Goal: Transaction & Acquisition: Purchase product/service

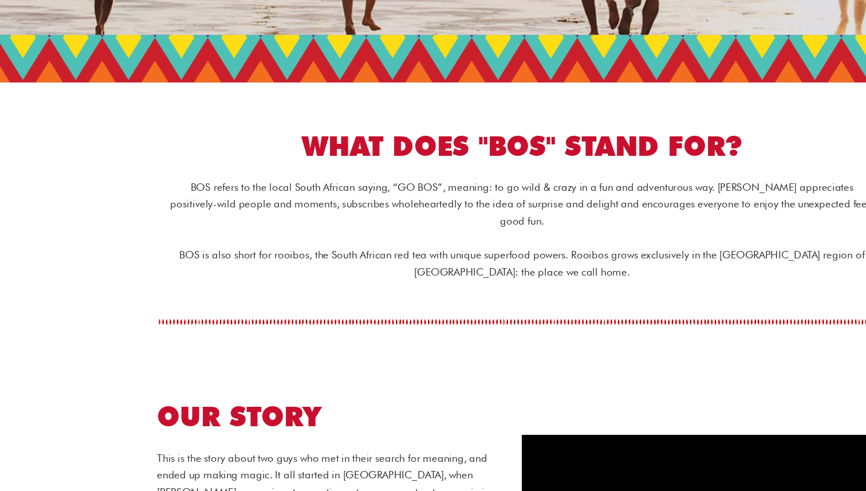
scroll to position [137, 0]
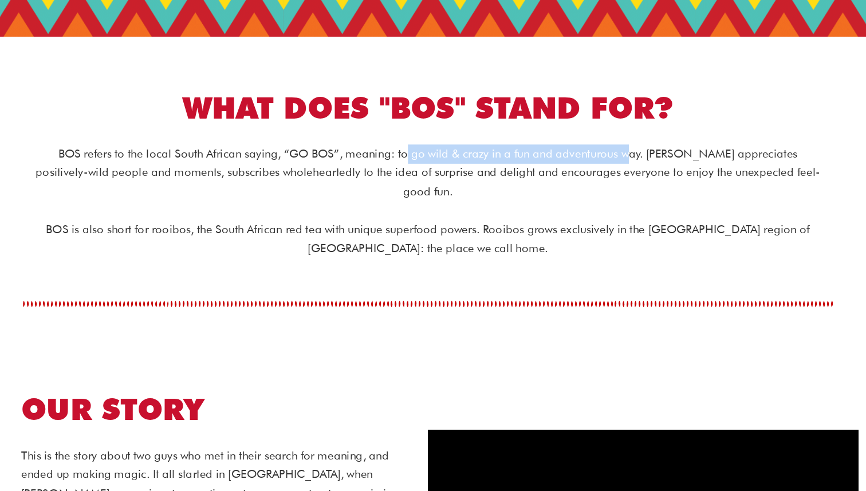
drag, startPoint x: 399, startPoint y: 239, endPoint x: 568, endPoint y: 239, distance: 169.5
click at [568, 239] on p "BOS refers to the local South African saying, “GO BOS”, meaning: to go wild & c…" at bounding box center [433, 251] width 584 height 42
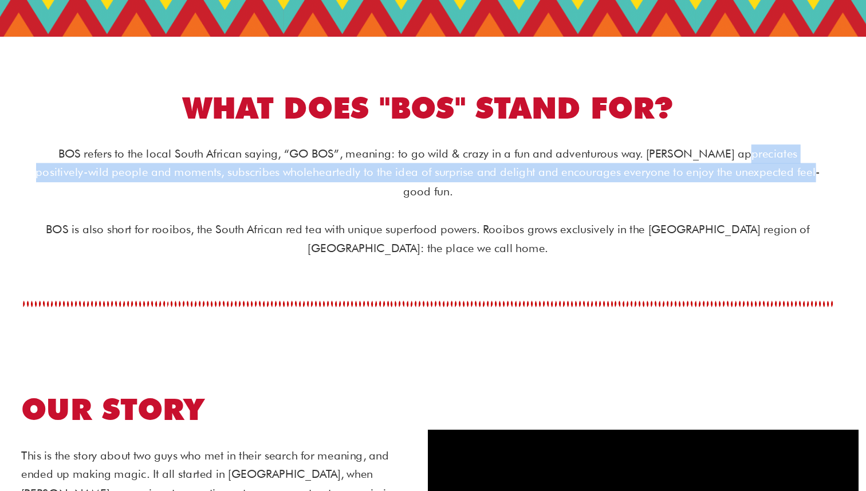
drag, startPoint x: 645, startPoint y: 239, endPoint x: 706, endPoint y: 250, distance: 62.3
click at [706, 250] on p "BOS refers to the local South African saying, “GO BOS”, meaning: to go wild & c…" at bounding box center [433, 251] width 584 height 42
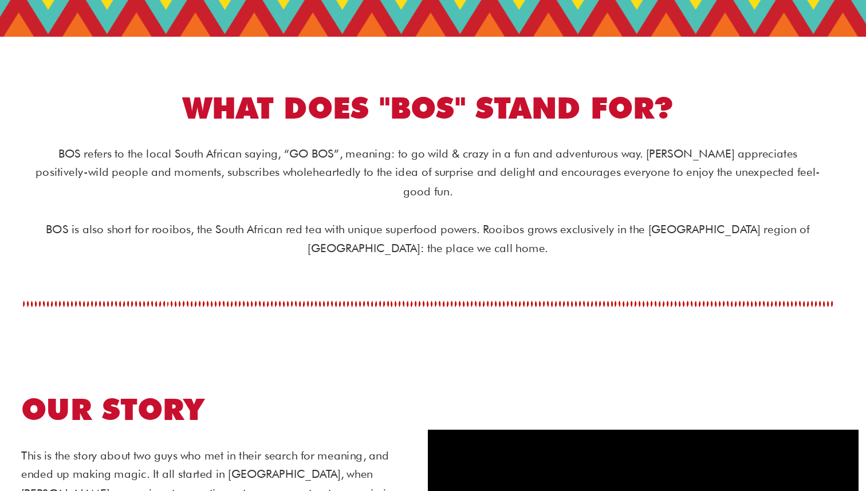
click at [590, 286] on p "BOS is also short for rooibos, the South African red tea with unique superfood …" at bounding box center [433, 300] width 584 height 29
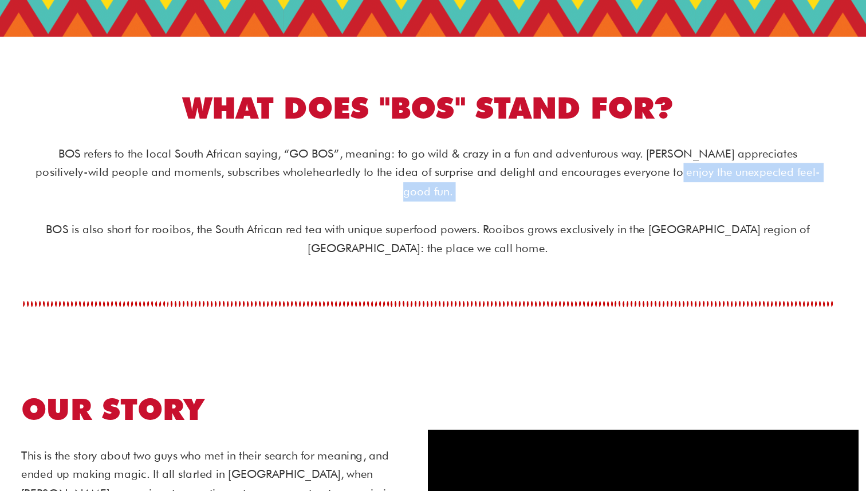
drag, startPoint x: 596, startPoint y: 249, endPoint x: 683, endPoint y: 265, distance: 88.4
click at [683, 265] on div "BOS refers to the local South African saying, “GO BOS”, meaning: to go wild & c…" at bounding box center [432, 272] width 641 height 85
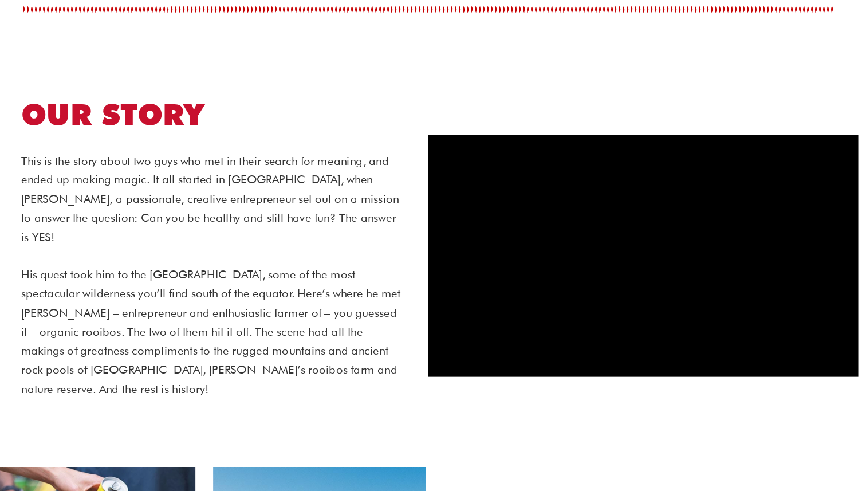
scroll to position [353, 0]
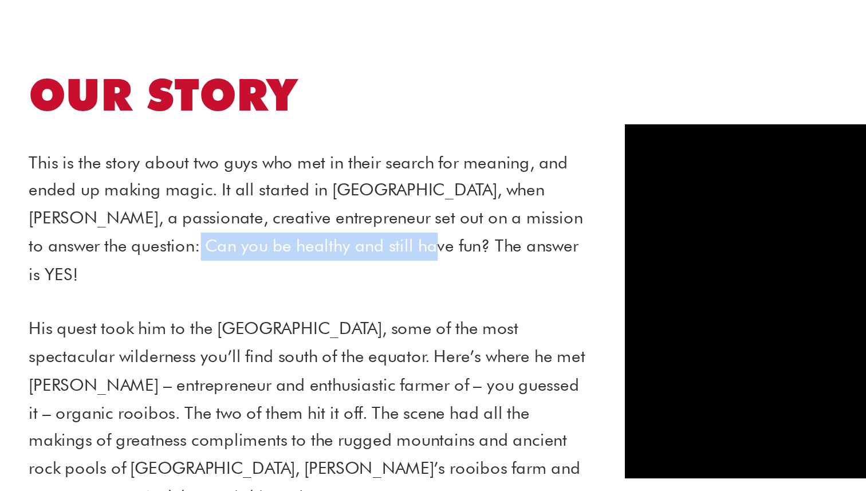
drag, startPoint x: 237, startPoint y: 271, endPoint x: 353, endPoint y: 278, distance: 115.9
click at [353, 278] on p "This is the story about two guys who met in their search for meaning, and ended…" at bounding box center [274, 273] width 286 height 71
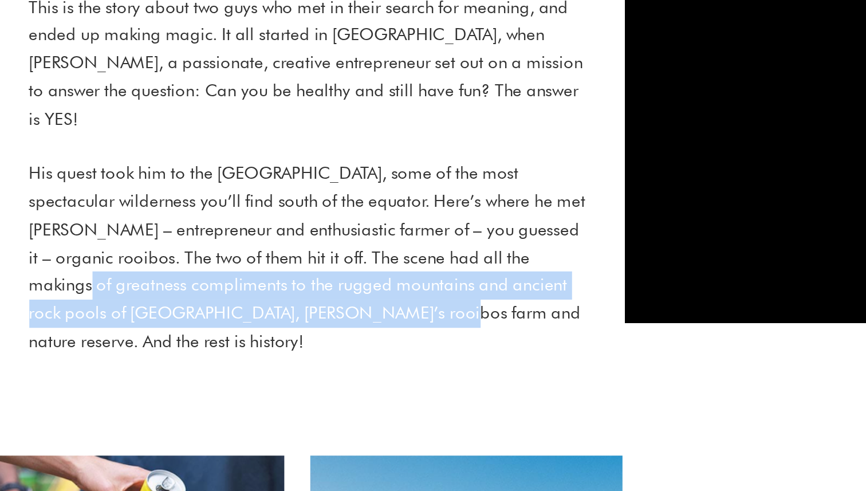
drag, startPoint x: 139, startPoint y: 366, endPoint x: 308, endPoint y: 381, distance: 169.6
click at [309, 381] on p "His quest took him to the Cederberg, some of the most spectacular wilderness yo…" at bounding box center [274, 371] width 286 height 99
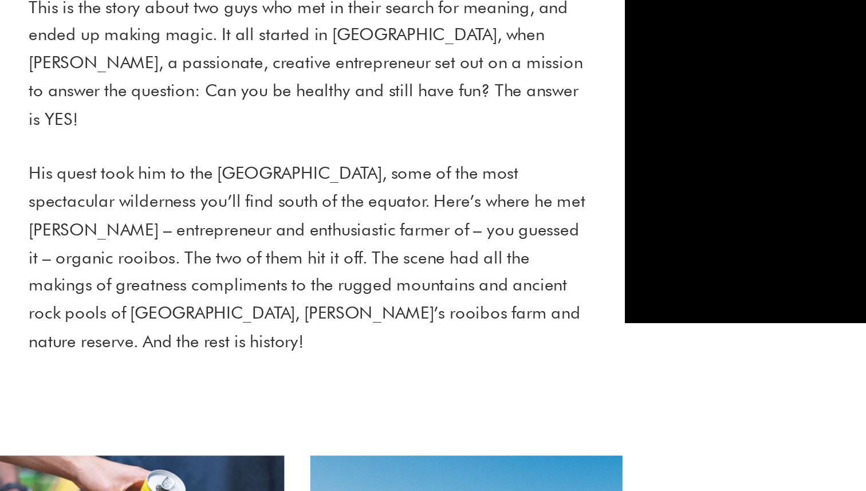
click at [374, 429] on div "OUR STORY This is the story about two guys who met in their search for meaning,…" at bounding box center [433, 315] width 640 height 313
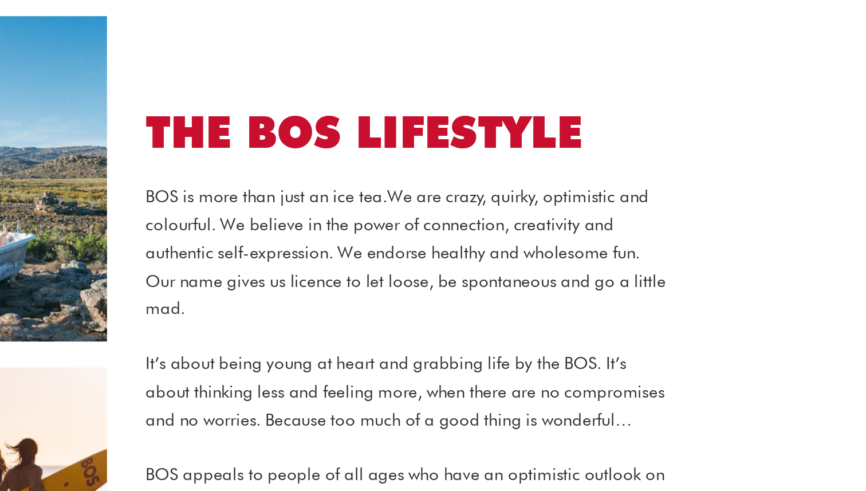
scroll to position [580, 0]
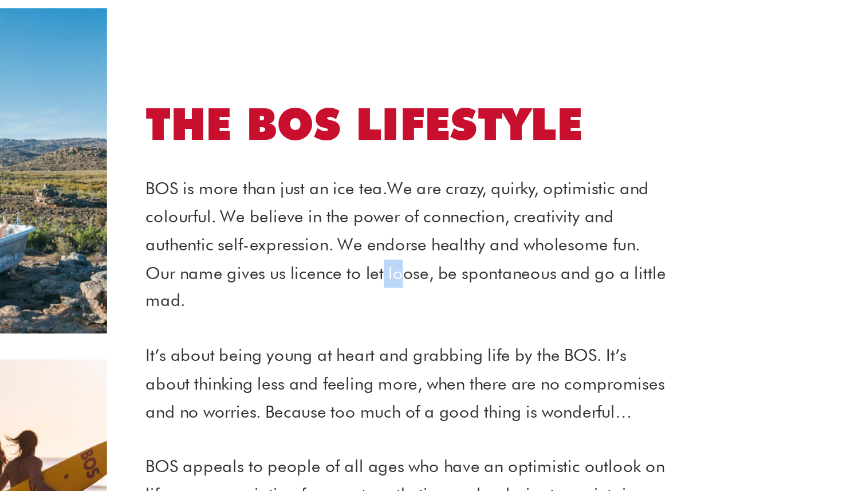
drag, startPoint x: 572, startPoint y: 369, endPoint x: 582, endPoint y: 369, distance: 10.3
click at [583, 369] on p "BOS is more than just an ice tea. We are crazy, quirky, optimistic and colourfu…" at bounding box center [583, 365] width 264 height 71
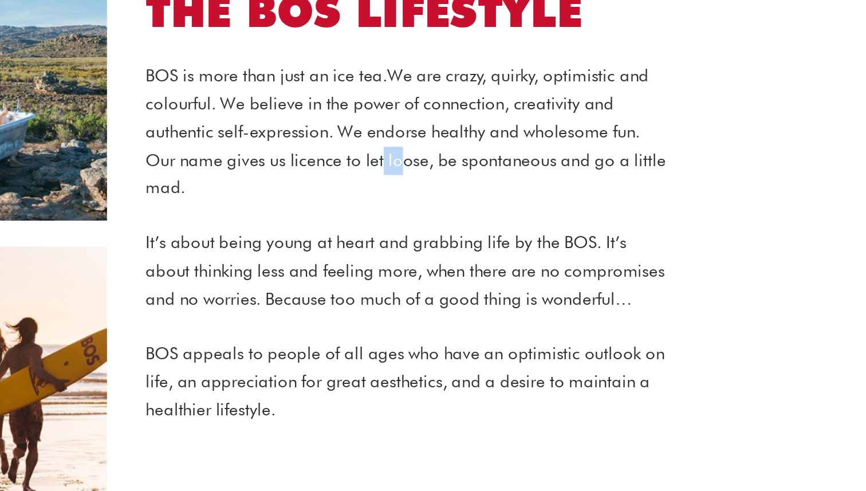
scroll to position [637, 0]
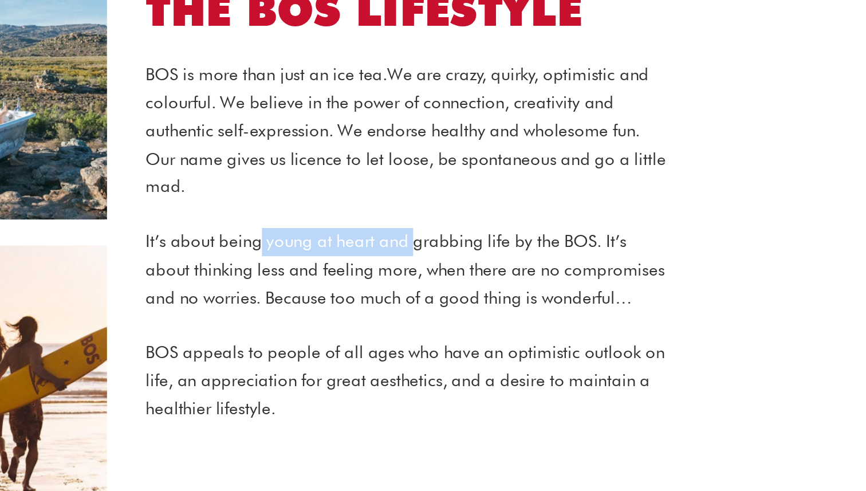
drag, startPoint x: 509, startPoint y: 349, endPoint x: 585, endPoint y: 348, distance: 76.2
click at [585, 357] on p "It’s about being young at heart and grabbing life by the BOS. It’s about thinki…" at bounding box center [583, 378] width 264 height 42
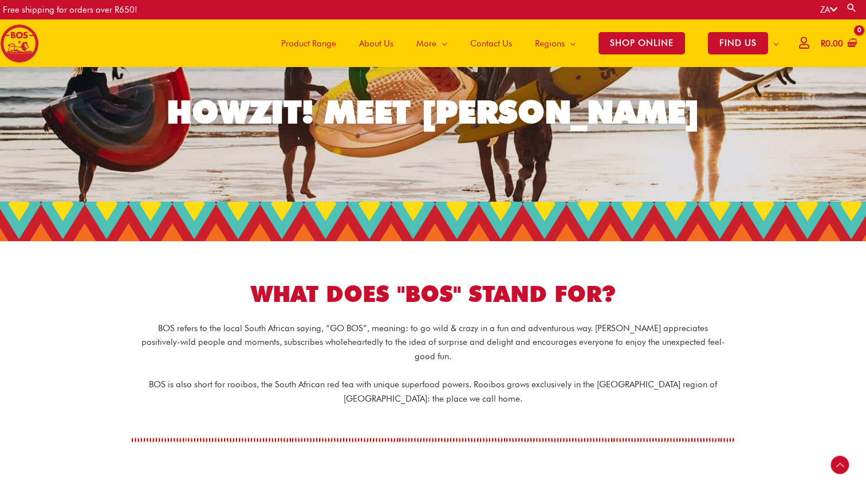
scroll to position [0, 0]
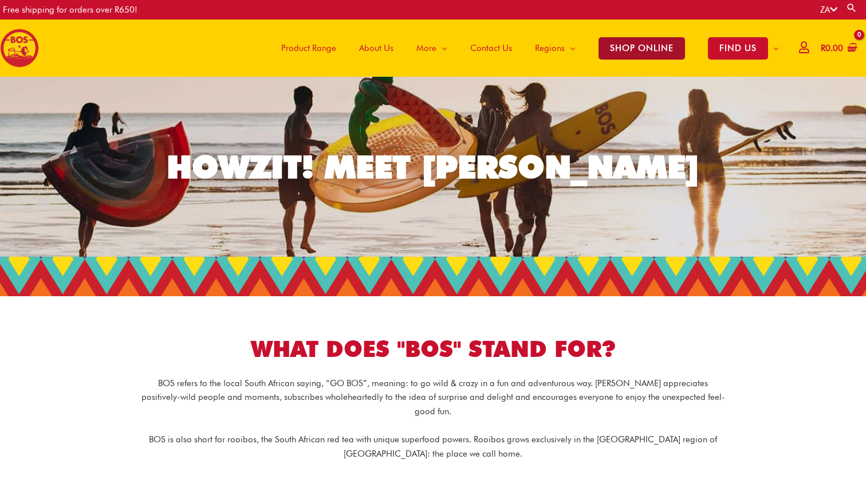
click at [641, 51] on span "SHOP ONLINE" at bounding box center [641, 48] width 86 height 22
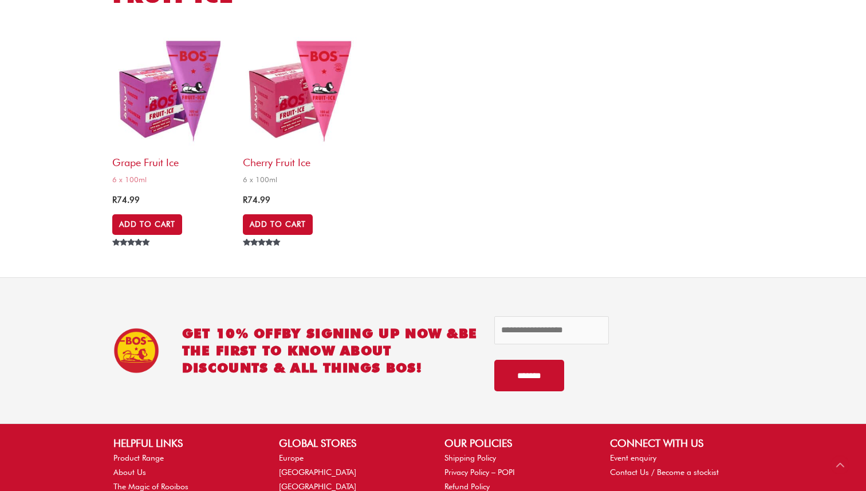
scroll to position [5049, 0]
